Goal: Find specific page/section: Find specific page/section

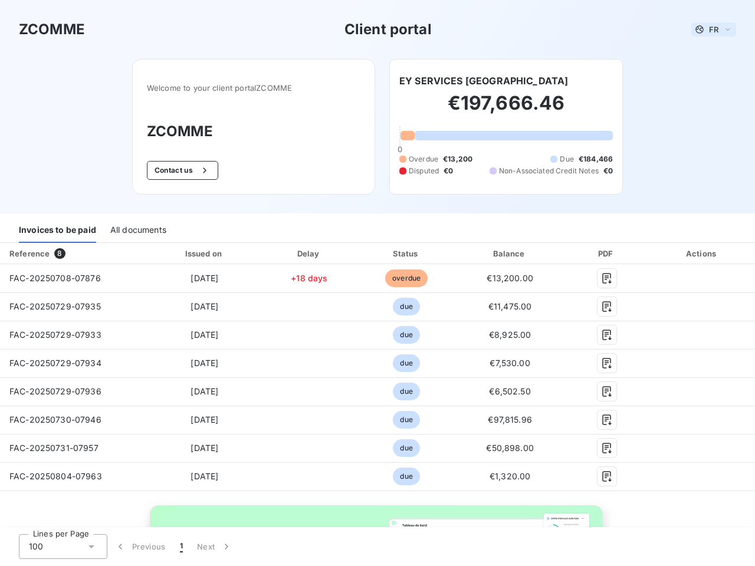
click at [709, 29] on span "FR" at bounding box center [713, 29] width 9 height 9
click at [176, 170] on button "Contact us" at bounding box center [182, 170] width 71 height 19
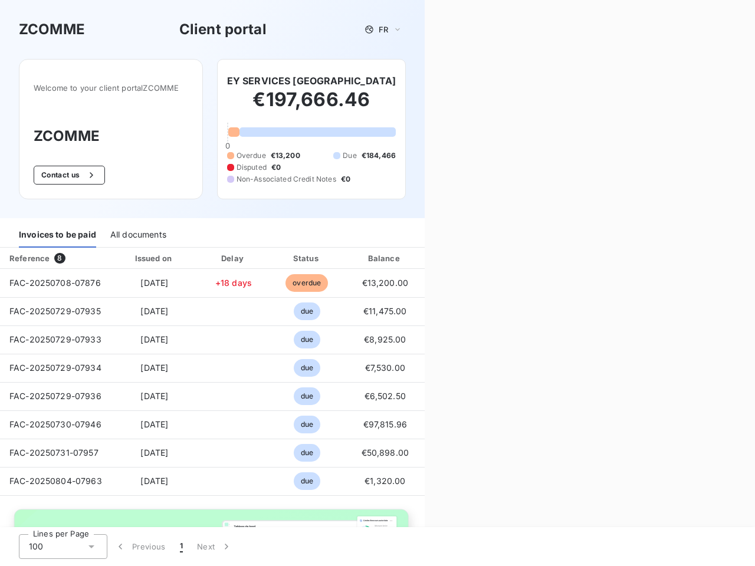
click at [447, 81] on div "Contact us Fill out the form below, and a member of our team will get back to y…" at bounding box center [590, 283] width 330 height 566
click at [57, 231] on div "Invoices to be paid" at bounding box center [57, 235] width 77 height 25
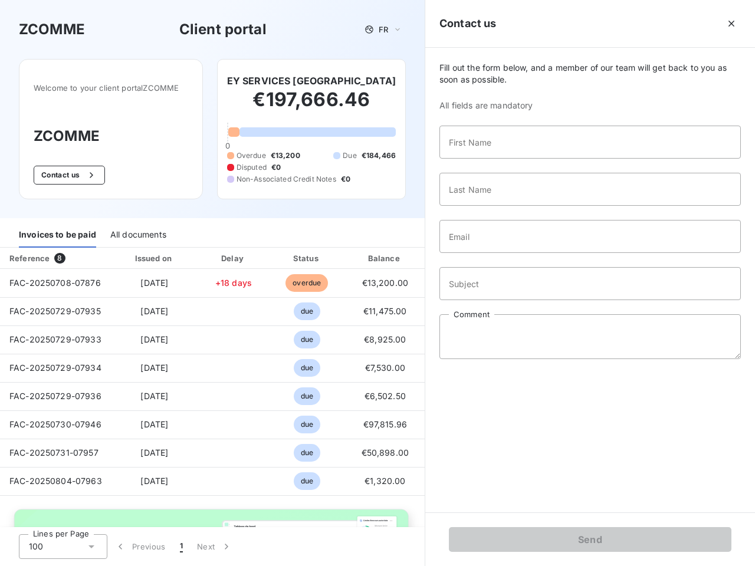
click at [137, 231] on div "All documents" at bounding box center [138, 235] width 56 height 25
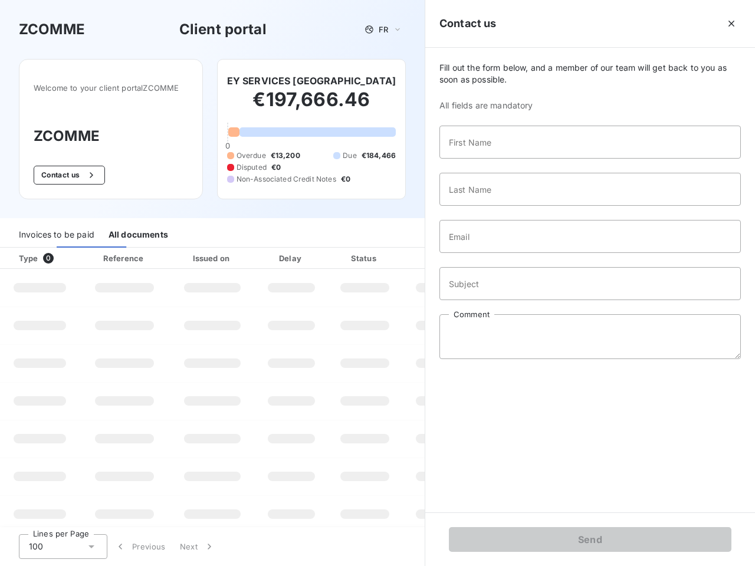
click at [72, 254] on div at bounding box center [71, 258] width 12 height 12
click at [201, 254] on div "Issued on" at bounding box center [212, 258] width 81 height 12
click at [304, 254] on div "Delay" at bounding box center [291, 258] width 67 height 12
click at [400, 254] on th "Status" at bounding box center [364, 258] width 75 height 21
click at [502, 254] on div "Fill out the form below, and a member of our team will get back to you as soon …" at bounding box center [590, 280] width 330 height 465
